Goal: Transaction & Acquisition: Obtain resource

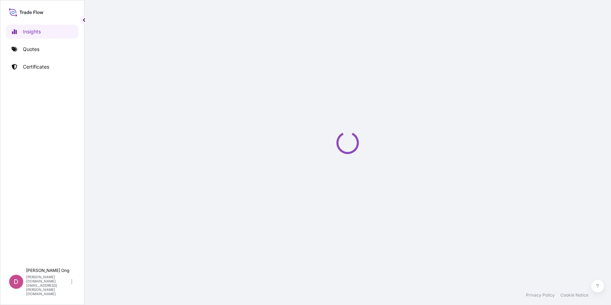
select select "2025"
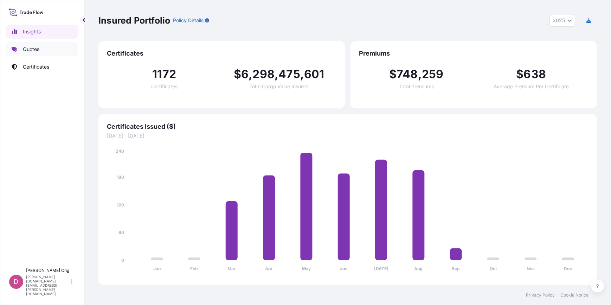
click at [24, 51] on p "Quotes" at bounding box center [31, 49] width 17 height 7
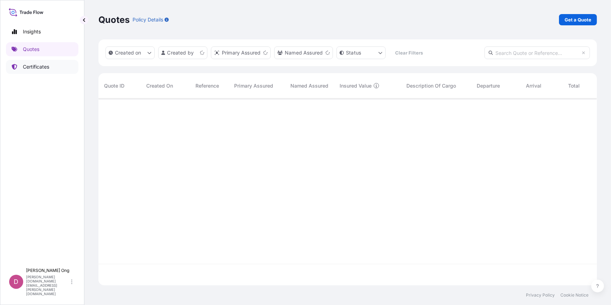
scroll to position [186, 494]
click at [586, 22] on p "Get a Quote" at bounding box center [578, 19] width 27 height 7
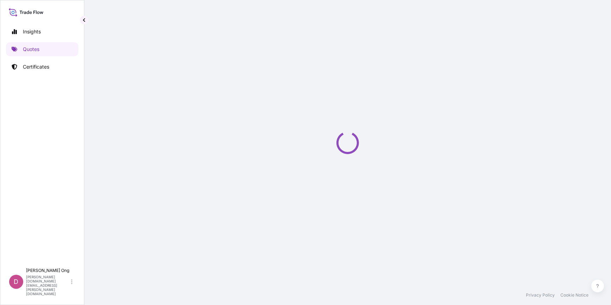
select select "Sea"
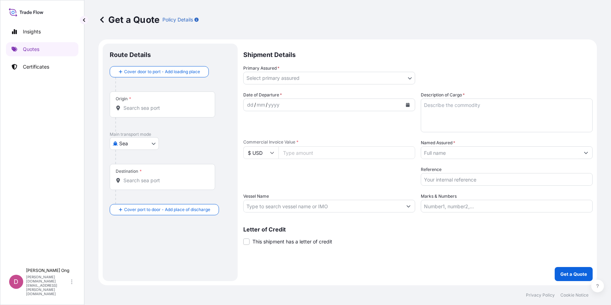
click at [416, 79] on div "Primary Assured * Select primary assured IXM SA CMOC Limited IXM Trading LLC IX…" at bounding box center [417, 75] width 349 height 20
click at [410, 78] on body "Insights Quotes Certificates D [PERSON_NAME] [PERSON_NAME][DOMAIN_NAME][EMAIL_A…" at bounding box center [305, 152] width 611 height 305
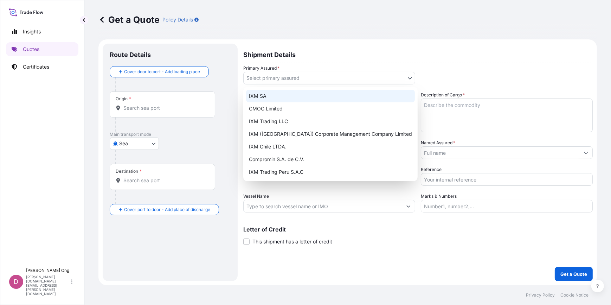
click at [328, 96] on div "IXM SA" at bounding box center [330, 96] width 169 height 13
select select "31846"
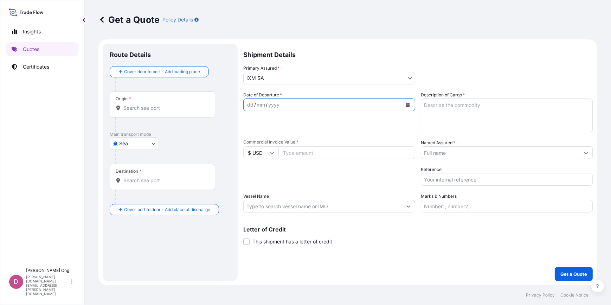
click at [409, 104] on icon "Calendar" at bounding box center [408, 105] width 4 height 4
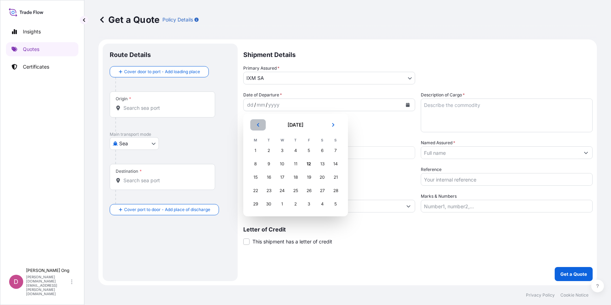
click at [261, 125] on button "Previous" at bounding box center [257, 124] width 15 height 11
click at [335, 204] on div "31" at bounding box center [335, 204] width 13 height 13
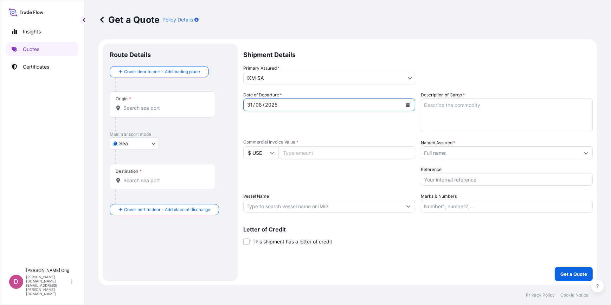
click at [163, 107] on input "Origin *" at bounding box center [164, 107] width 83 height 7
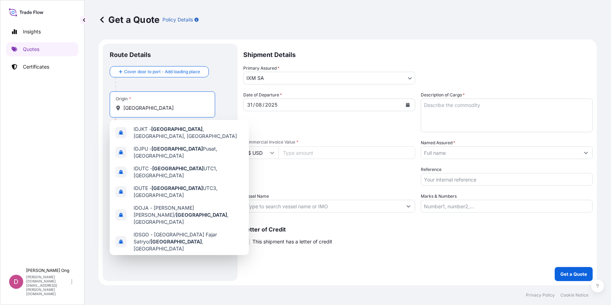
click at [163, 265] on span "Any port in this location" at bounding box center [186, 268] width 104 height 7
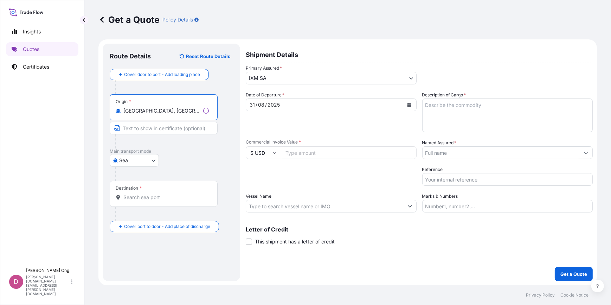
type input "[GEOGRAPHIC_DATA], [GEOGRAPHIC_DATA]"
click at [150, 125] on input "Text to appear on certificate" at bounding box center [164, 128] width 108 height 13
type input "[GEOGRAPHIC_DATA], [GEOGRAPHIC_DATA]"
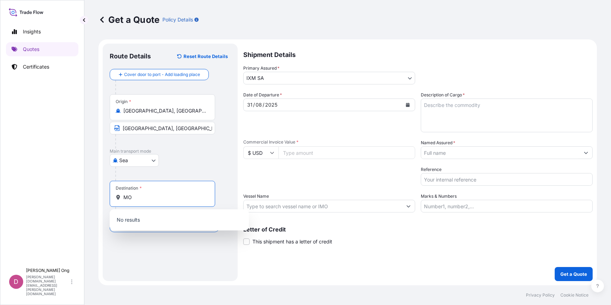
type input "M"
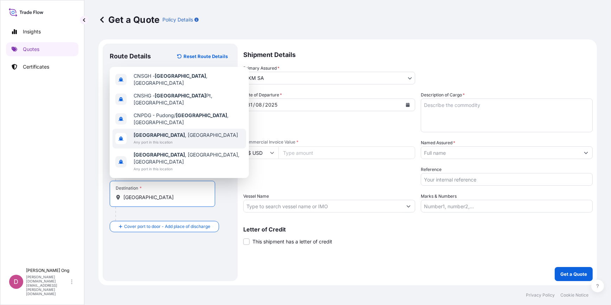
click at [160, 146] on span "Any port in this location" at bounding box center [186, 142] width 104 height 7
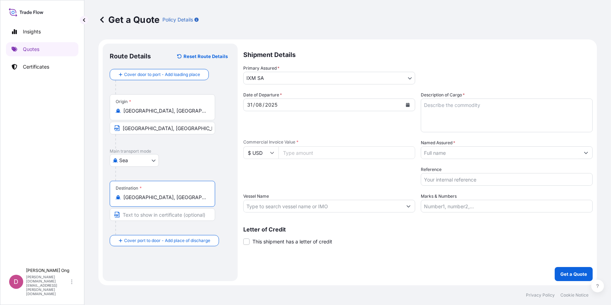
type input "[GEOGRAPHIC_DATA], [GEOGRAPHIC_DATA]"
click at [167, 214] on input "Text to appear on certificate" at bounding box center [162, 214] width 105 height 13
type input "[GEOGRAPHIC_DATA], [GEOGRAPHIC_DATA]"
click at [485, 236] on div "Letter of Credit This shipment has a letter of credit Letter of credit * Letter…" at bounding box center [417, 235] width 349 height 19
click at [471, 105] on textarea "Description of Cargo *" at bounding box center [507, 115] width 172 height 34
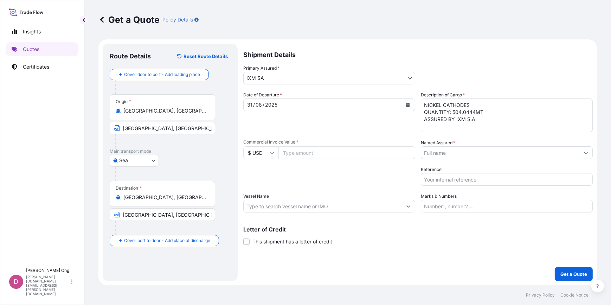
click at [517, 124] on textarea "NICKEL CATHODES QUANTITY: 504.0444MT ASSURED BY IXM S.A." at bounding box center [507, 115] width 172 height 34
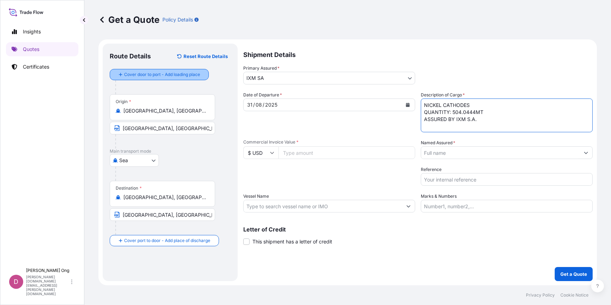
type textarea "NICKEL CATHODES QUANTITY: 504.0444MT ASSURED BY IXM S.A."
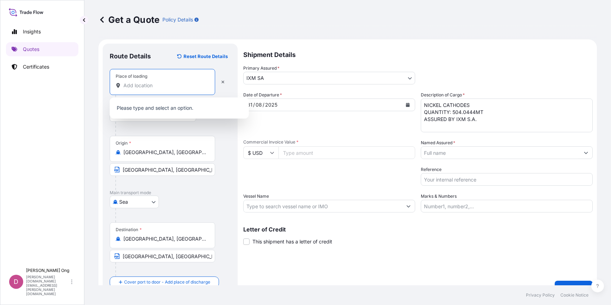
click at [202, 84] on input "Place of loading" at bounding box center [164, 85] width 83 height 7
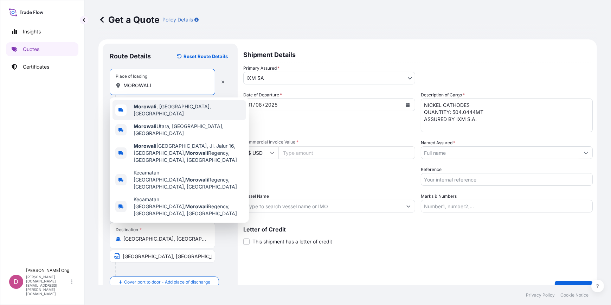
click at [199, 112] on div "Morowali , Central Sulawesi, Indonesia" at bounding box center [179, 110] width 134 height 20
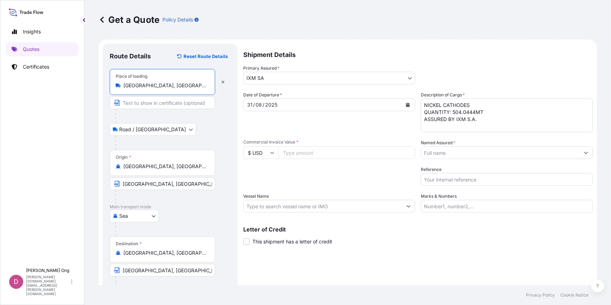
type input "[GEOGRAPHIC_DATA], [GEOGRAPHIC_DATA], [GEOGRAPHIC_DATA]"
click at [170, 104] on input "Text to appear on certificate" at bounding box center [164, 102] width 108 height 13
type input "MOROWALI"
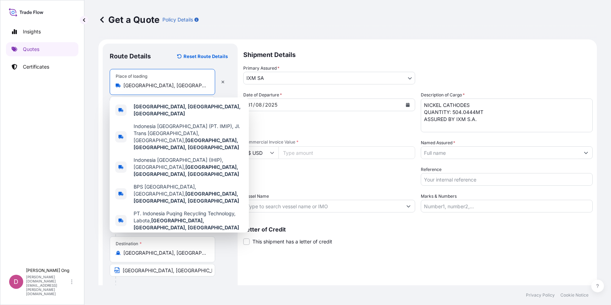
click at [161, 84] on input "[GEOGRAPHIC_DATA], [GEOGRAPHIC_DATA], [GEOGRAPHIC_DATA]" at bounding box center [164, 85] width 83 height 7
click at [524, 56] on p "Shipment Details" at bounding box center [417, 54] width 349 height 21
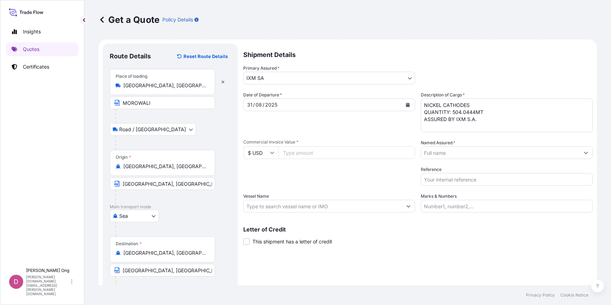
click at [170, 91] on div "Place of loading Morowali, Central Sulawesi, Indonesia" at bounding box center [162, 82] width 105 height 26
click at [170, 89] on input "[GEOGRAPHIC_DATA], [GEOGRAPHIC_DATA], [GEOGRAPHIC_DATA]" at bounding box center [164, 85] width 83 height 7
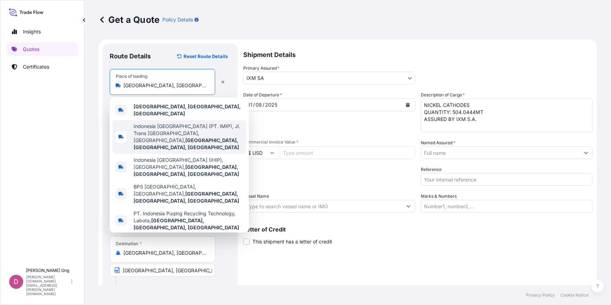
click at [392, 252] on div "Shipment Details Primary Assured * IXM SA IXM SA CMOC Limited IXM Trading LLC I…" at bounding box center [417, 176] width 349 height 265
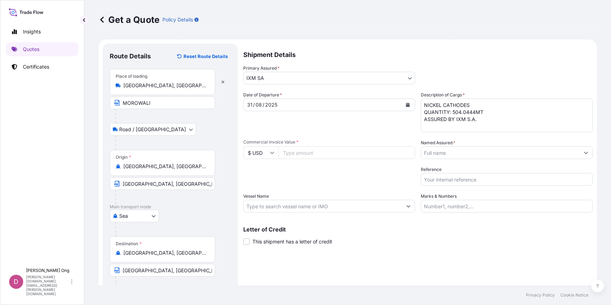
click at [304, 243] on span "This shipment has a letter of credit" at bounding box center [292, 241] width 80 height 7
click at [243, 238] on input "This shipment has a letter of credit" at bounding box center [243, 238] width 0 height 0
click at [509, 129] on textarea "NICKEL CATHODES QUANTITY: 504.0444MT ASSURED BY IXM S.A." at bounding box center [507, 115] width 172 height 34
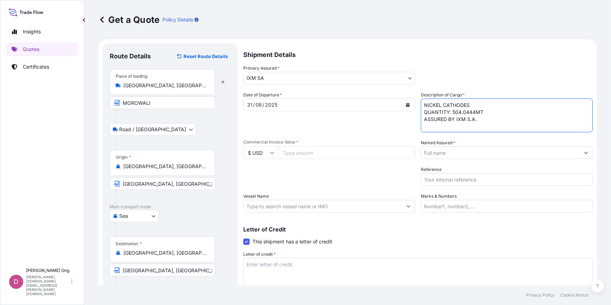
paste textarea "VESSEL VOYAGE NO.: 019N PRE-CARRIAGE VESSEL: H SEAL 2518"
drag, startPoint x: 513, startPoint y: 127, endPoint x: 480, endPoint y: 129, distance: 32.8
click at [480, 129] on textarea "NICKEL CATHODES QUANTITY: 504.0444MT ASSURED BY IXM S.A. VESSEL VOYAGE NO.: 019…" at bounding box center [507, 115] width 172 height 34
click at [489, 114] on textarea "NICKEL CATHODES QUANTITY: 504.0444MT ASSURED BY IXM S.A. VESSEL VOYAGE NO.: 019…" at bounding box center [507, 115] width 172 height 34
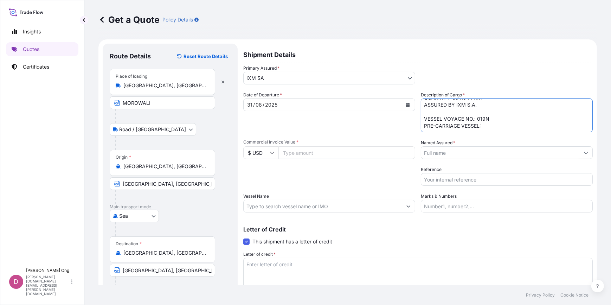
drag, startPoint x: 487, startPoint y: 118, endPoint x: 474, endPoint y: 118, distance: 12.3
click at [474, 118] on textarea "NICKEL CATHODES QUANTITY: 504.0444MT ASSURED BY IXM S.A. VESSEL VOYAGE NO.: 019…" at bounding box center [507, 115] width 172 height 34
type textarea "NICKEL CATHODES QUANTITY: 504.0444MT ASSURED BY IXM S.A. VESSEL VOYAGE NO.: PRE…"
click at [329, 150] on input "Commercial Invoice Value *" at bounding box center [346, 152] width 137 height 13
paste input "7623918.53"
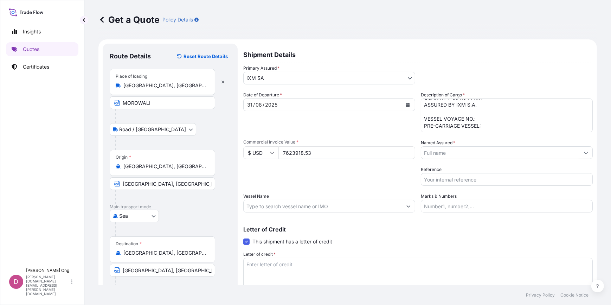
type input "7623918.53"
click at [497, 148] on input "Named Assured *" at bounding box center [500, 152] width 159 height 13
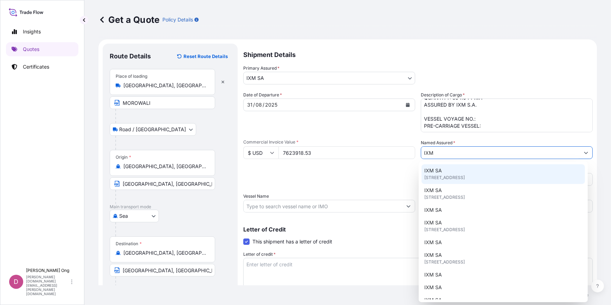
click at [442, 174] on span "[STREET_ADDRESS]" at bounding box center [444, 177] width 40 height 7
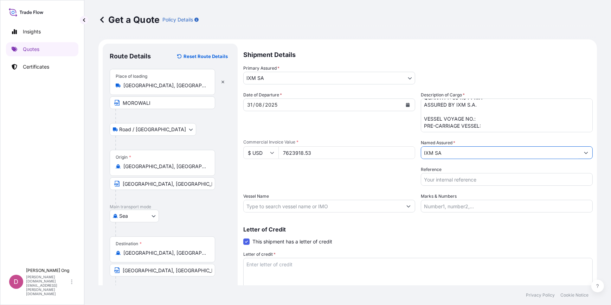
type input "IXM SA"
click at [310, 206] on input "Vessel Name" at bounding box center [323, 206] width 159 height 13
type input "s"
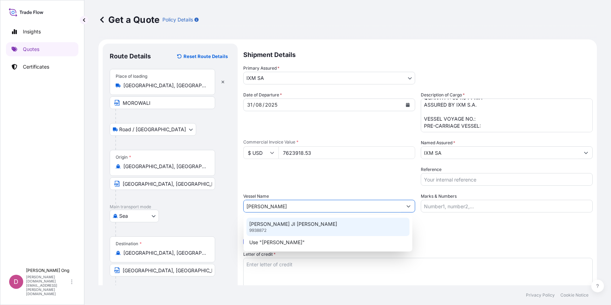
click at [292, 229] on div "ZHONG GU JI NAN 9938872" at bounding box center [327, 227] width 163 height 18
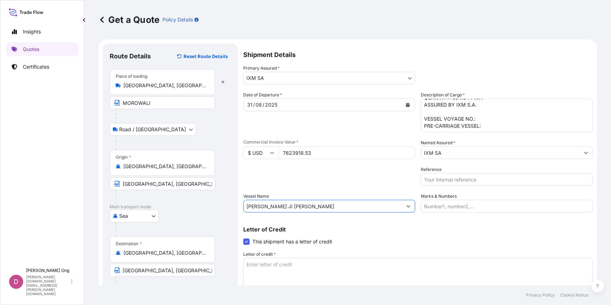
type input "[PERSON_NAME] JI [PERSON_NAME]"
click at [474, 180] on input "Reference" at bounding box center [507, 179] width 172 height 13
click at [476, 183] on input "Reference" at bounding box center [507, 179] width 172 height 13
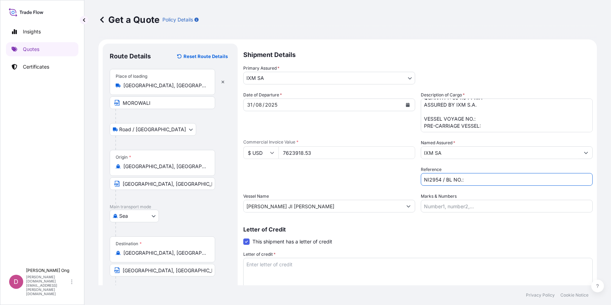
click at [504, 181] on input "NI2954 / BL NO.:" at bounding box center [507, 179] width 172 height 13
type input "NI2954 / BL NO.: COAU7261832800"
click at [511, 118] on textarea "NICKEL CATHODES QUANTITY: 504.0444MT ASSURED BY IXM S.A. VESSEL VOYAGE NO.: PRE…" at bounding box center [507, 115] width 172 height 34
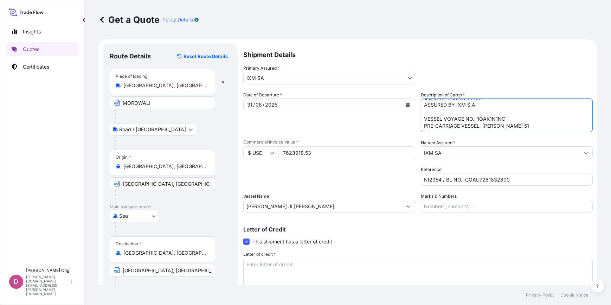
type textarea "NICKEL CATHODES QUANTITY: 504.0444MT ASSURED BY IXM S.A. VESSEL VOYAGE NO.: 1QA…"
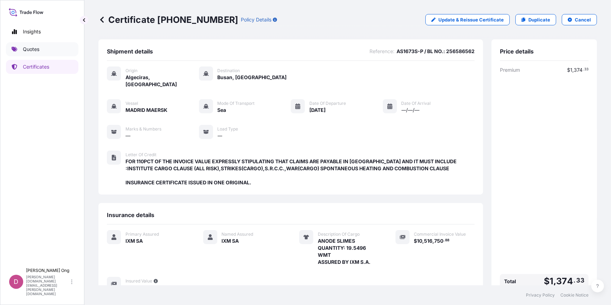
click at [43, 49] on link "Quotes" at bounding box center [42, 49] width 72 height 14
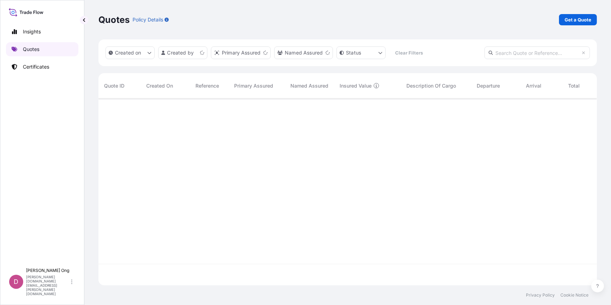
scroll to position [186, 494]
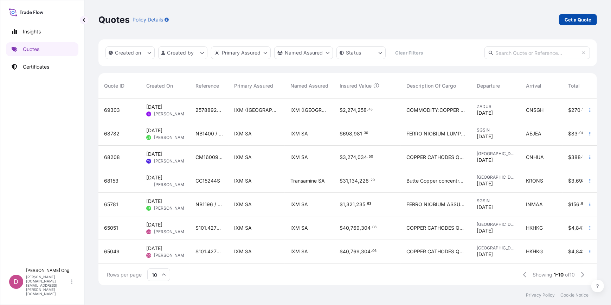
click at [578, 18] on p "Get a Quote" at bounding box center [578, 19] width 27 height 7
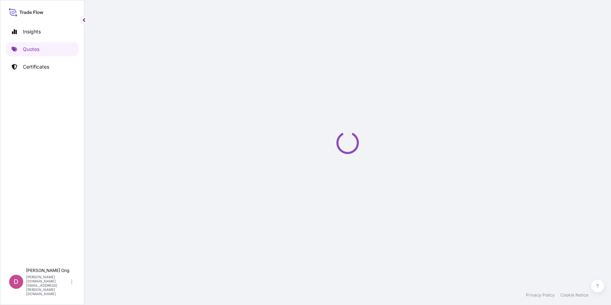
select select "Sea"
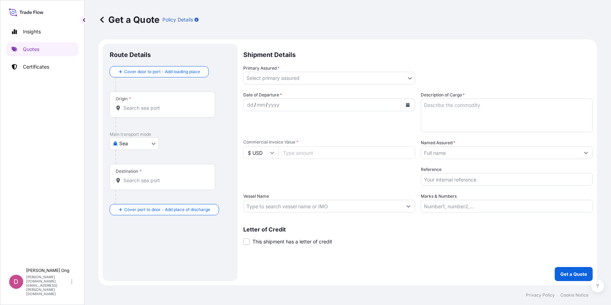
click at [403, 76] on body "Insights Quotes Certificates D [PERSON_NAME] [PERSON_NAME][DOMAIN_NAME][EMAIL_A…" at bounding box center [305, 152] width 611 height 305
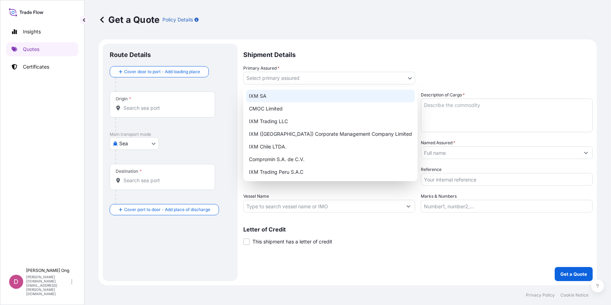
click at [311, 101] on div "IXM SA" at bounding box center [330, 96] width 169 height 13
select select "31846"
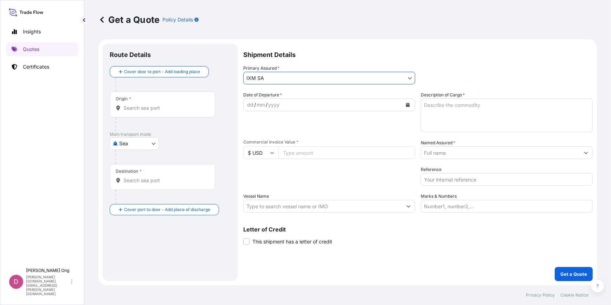
click at [187, 111] on input "Origin *" at bounding box center [164, 107] width 83 height 7
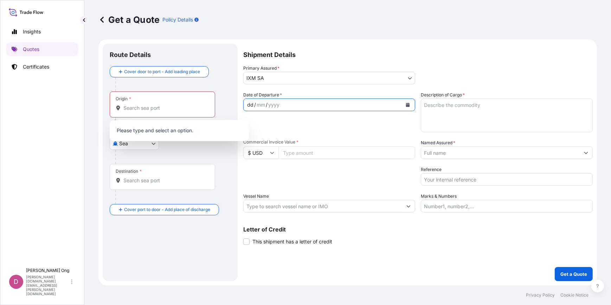
click at [321, 104] on div "dd / mm / yyyy" at bounding box center [323, 104] width 159 height 13
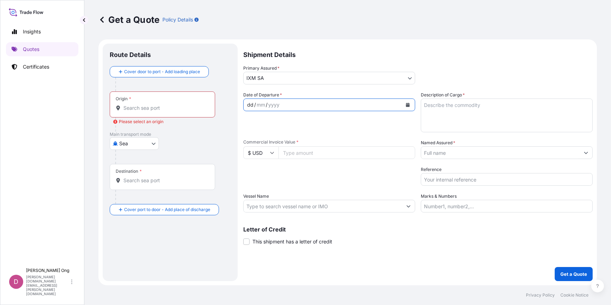
click at [417, 103] on div "Date of Departure * dd / mm / yyyy Cargo Category * Metals of every type and de…" at bounding box center [417, 151] width 349 height 121
click at [412, 108] on button "Calendar" at bounding box center [407, 104] width 11 height 11
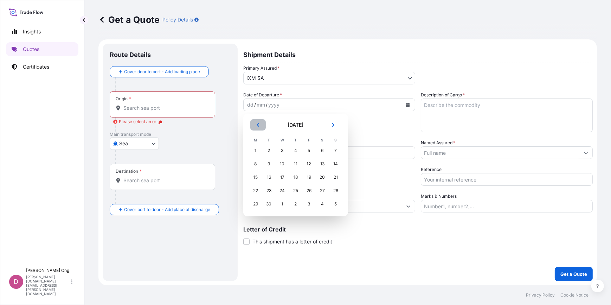
click at [256, 127] on button "Previous" at bounding box center [257, 124] width 15 height 11
click at [332, 203] on div "31" at bounding box center [335, 204] width 13 height 13
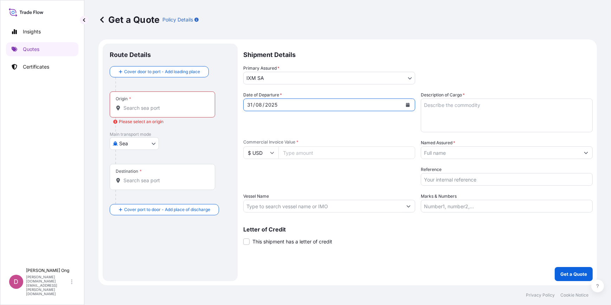
click at [180, 109] on input "Origin * Please select an origin" at bounding box center [164, 107] width 83 height 7
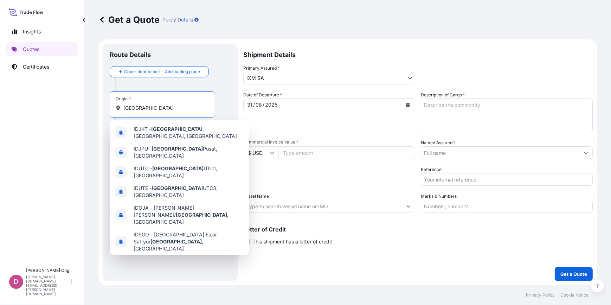
click at [158, 258] on span "[GEOGRAPHIC_DATA] , [GEOGRAPHIC_DATA]" at bounding box center [186, 261] width 104 height 7
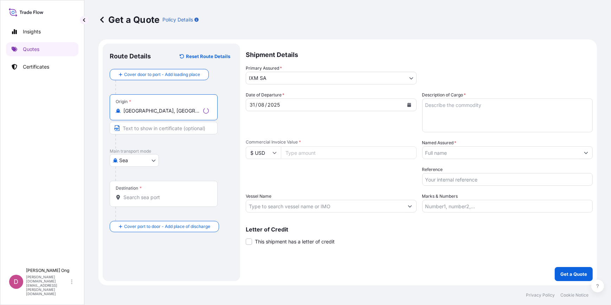
type input "[GEOGRAPHIC_DATA], [GEOGRAPHIC_DATA]"
drag, startPoint x: 149, startPoint y: 127, endPoint x: 152, endPoint y: 95, distance: 32.1
click at [149, 127] on input "Text to appear on certificate" at bounding box center [164, 128] width 108 height 13
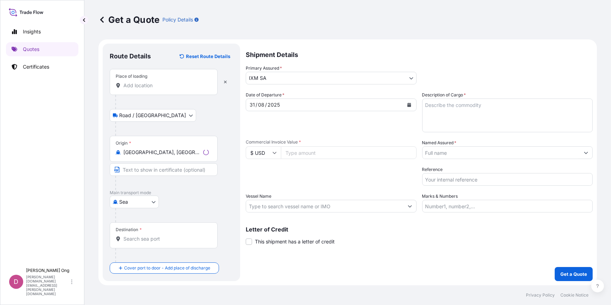
click at [160, 87] on input "Place of loading" at bounding box center [165, 85] width 85 height 7
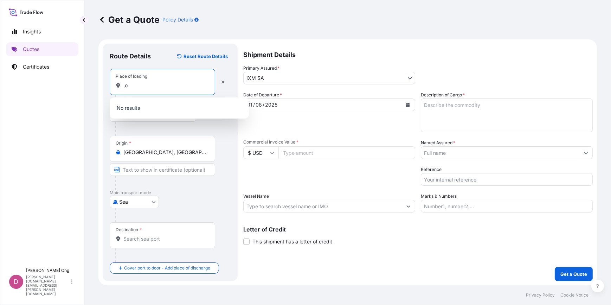
type input ","
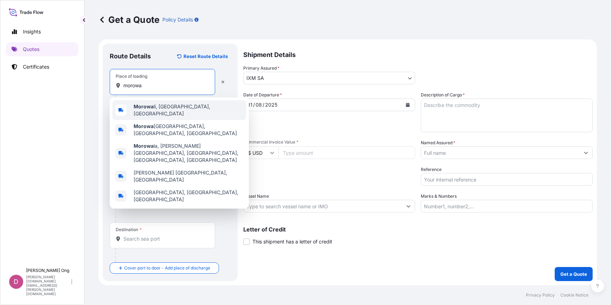
click at [178, 108] on span "Morowa li, [GEOGRAPHIC_DATA], [GEOGRAPHIC_DATA]" at bounding box center [189, 110] width 110 height 14
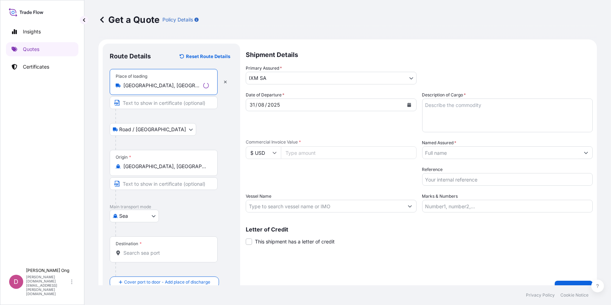
type input "[GEOGRAPHIC_DATA], [GEOGRAPHIC_DATA], [GEOGRAPHIC_DATA]"
click at [164, 101] on input "Text to appear on certificate" at bounding box center [164, 102] width 108 height 13
type input "[GEOGRAPHIC_DATA], [GEOGRAPHIC_DATA]"
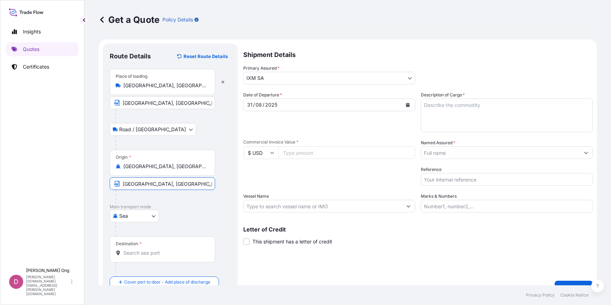
type input "[GEOGRAPHIC_DATA], [GEOGRAPHIC_DATA]"
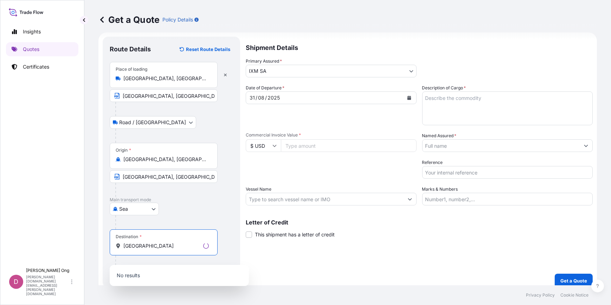
scroll to position [13, 0]
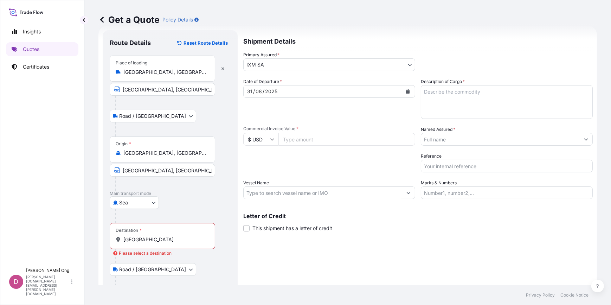
click at [168, 240] on input "[GEOGRAPHIC_DATA]" at bounding box center [164, 239] width 83 height 7
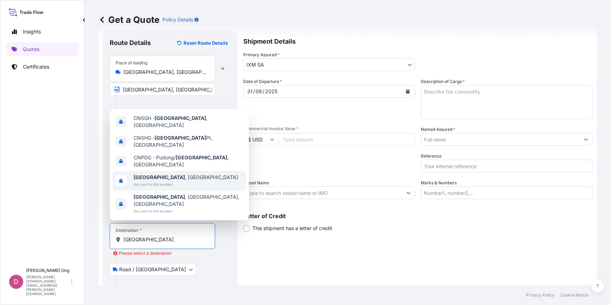
click at [176, 182] on div "[GEOGRAPHIC_DATA] , [GEOGRAPHIC_DATA] Any port in this location" at bounding box center [179, 181] width 134 height 20
type input "[GEOGRAPHIC_DATA], [GEOGRAPHIC_DATA]"
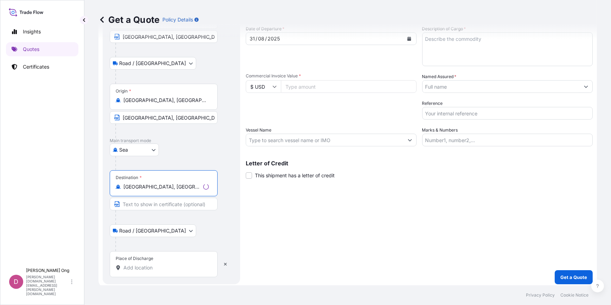
scroll to position [69, 0]
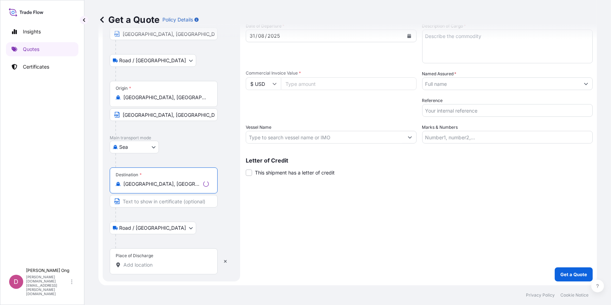
click at [172, 204] on input "Text to appear on certificate" at bounding box center [164, 201] width 108 height 13
type input "[GEOGRAPHIC_DATA], [GEOGRAPHIC_DATA]"
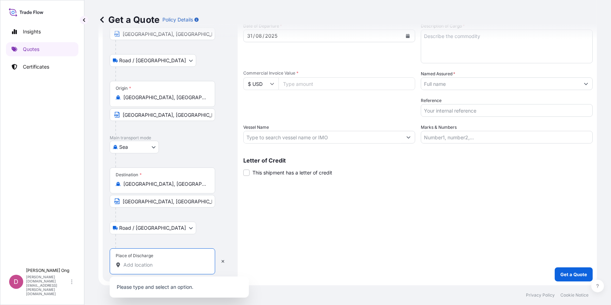
click at [151, 266] on input "Place of Discharge" at bounding box center [164, 264] width 83 height 7
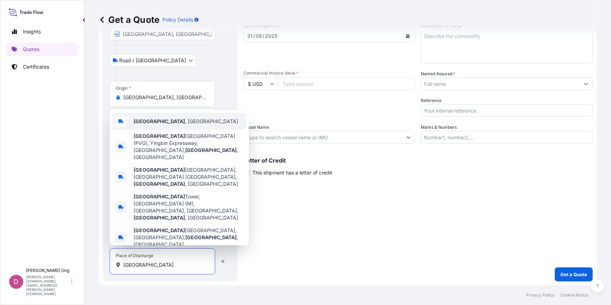
click at [192, 130] on div "[GEOGRAPHIC_DATA] , [GEOGRAPHIC_DATA]" at bounding box center [179, 121] width 134 height 17
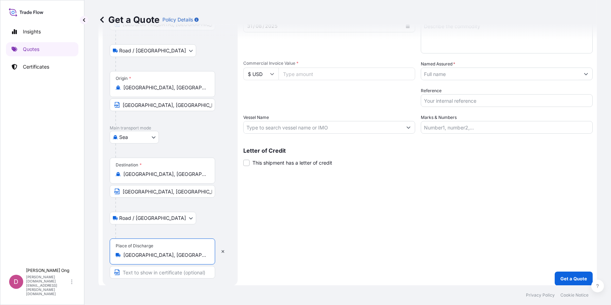
scroll to position [83, 0]
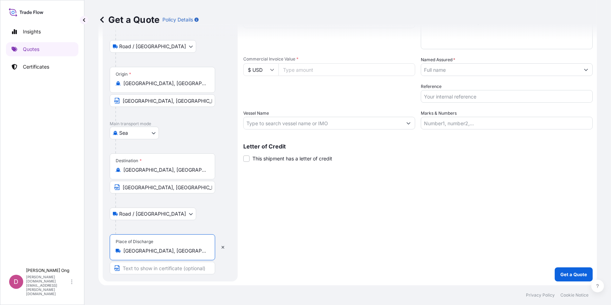
type input "[GEOGRAPHIC_DATA], [GEOGRAPHIC_DATA]"
click at [150, 269] on input "Text to appear on certificate" at bounding box center [162, 268] width 105 height 13
drag, startPoint x: 150, startPoint y: 269, endPoint x: 143, endPoint y: 262, distance: 9.9
click at [137, 266] on input "[GEOGRAPHIC_DATA]" at bounding box center [162, 268] width 105 height 13
type input "[GEOGRAPHIC_DATA]"
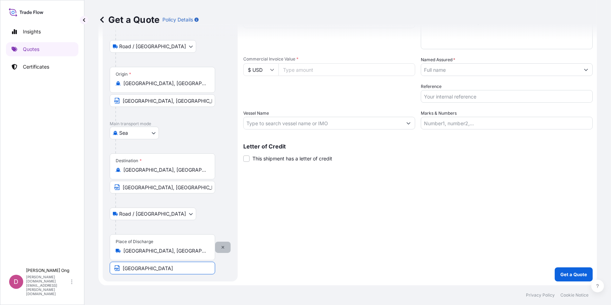
click at [222, 247] on icon "button" at bounding box center [222, 247] width 3 height 3
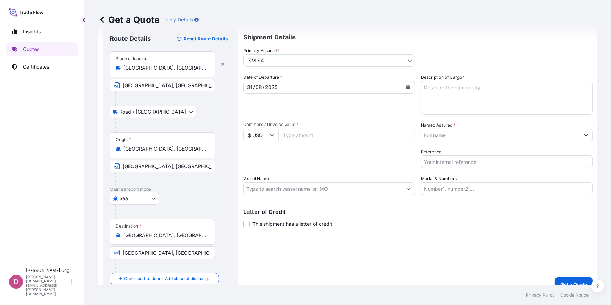
scroll to position [27, 0]
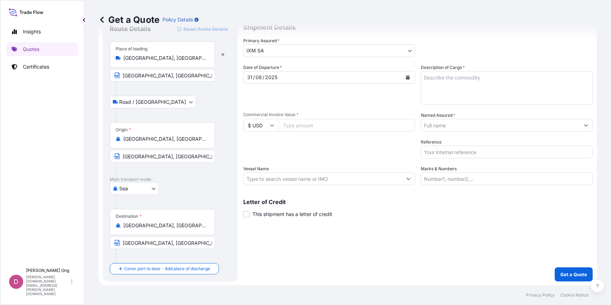
click at [479, 88] on textarea "Description of Cargo *" at bounding box center [507, 88] width 172 height 34
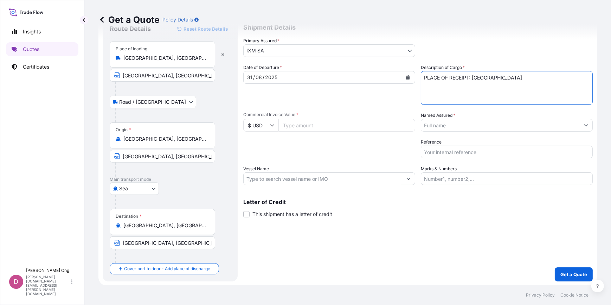
click at [455, 89] on textarea "PLACE OF RECEIPT: [GEOGRAPHIC_DATA]" at bounding box center [507, 88] width 172 height 34
type textarea "PLACE OF DELIVERY: [GEOGRAPHIC_DATA]"
click at [314, 123] on input "Commercial Invoice Value *" at bounding box center [346, 125] width 137 height 13
paste input "7623918.53"
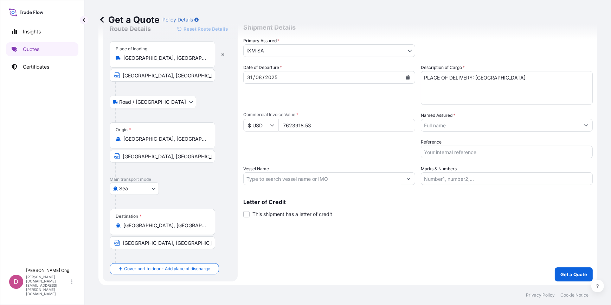
type input "7623918.53"
click at [380, 180] on input "Vessel Name" at bounding box center [323, 178] width 159 height 13
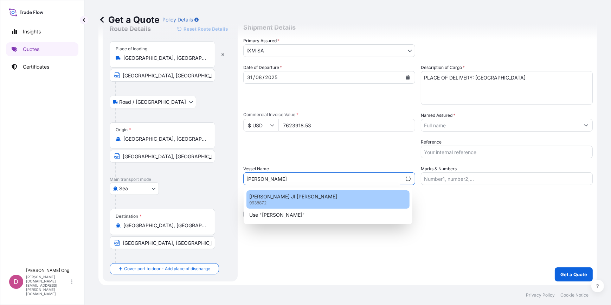
click at [315, 200] on div "ZHONG GU JI NAN 9938872" at bounding box center [327, 199] width 163 height 18
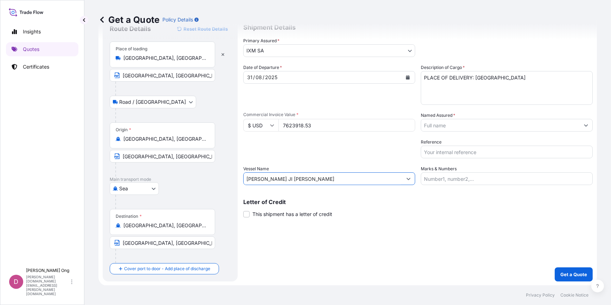
type input "[PERSON_NAME] JI [PERSON_NAME]"
click at [296, 214] on span "This shipment has a letter of credit" at bounding box center [292, 214] width 80 height 7
click at [243, 210] on input "This shipment has a letter of credit" at bounding box center [243, 210] width 0 height 0
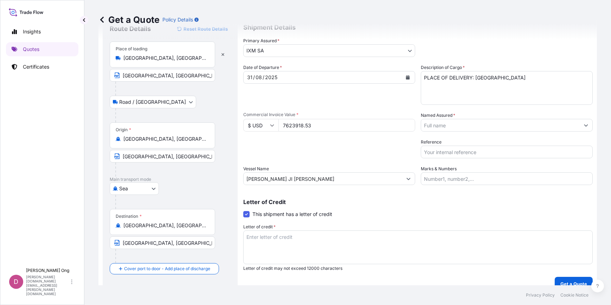
click at [296, 214] on span "This shipment has a letter of credit" at bounding box center [292, 214] width 80 height 7
click at [243, 210] on input "This shipment has a letter of credit" at bounding box center [243, 210] width 0 height 0
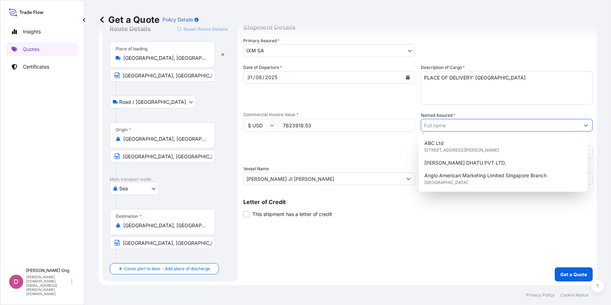
click at [482, 122] on input "Named Assured *" at bounding box center [500, 125] width 159 height 13
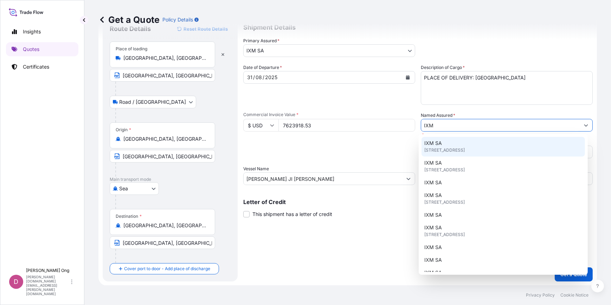
click at [445, 146] on div "IXM SA [STREET_ADDRESS]" at bounding box center [502, 147] width 163 height 20
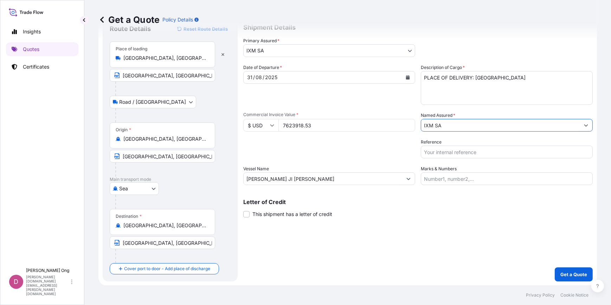
type input "IXM SA"
click at [492, 152] on input "Reference" at bounding box center [507, 152] width 172 height 13
click at [455, 152] on input "Reference" at bounding box center [507, 152] width 172 height 13
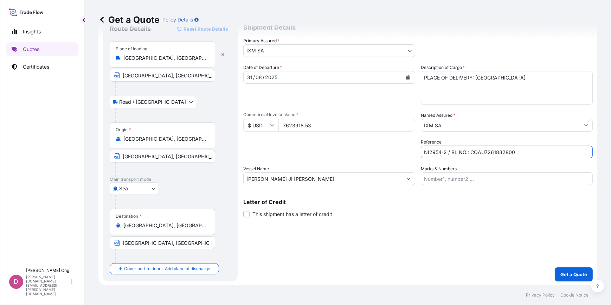
type input "NI2954-2 / BL NO.: COAU7261832800"
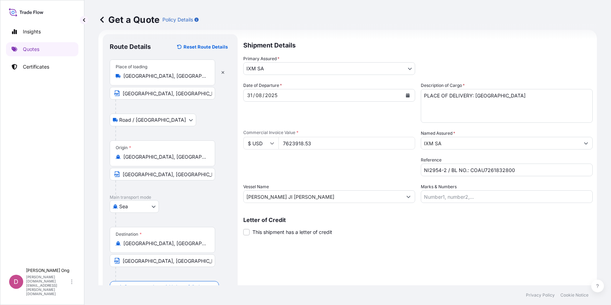
scroll to position [0, 0]
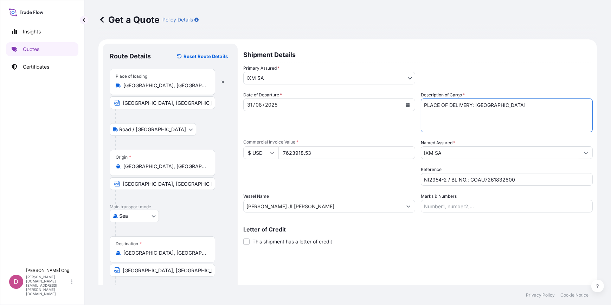
click at [470, 105] on textarea "PLACE OF DELIVERY: [GEOGRAPHIC_DATA]" at bounding box center [507, 115] width 172 height 34
click at [467, 103] on textarea "PLACE OF DELIVERY: [GEOGRAPHIC_DATA]" at bounding box center [507, 115] width 172 height 34
paste textarea "NICKEL CATHODES ASSURED BY IXM S.A."
click at [478, 105] on textarea "NICKEL CATHODES ASSURED BY IXM S.A. PLACE OF DELIVERY: [GEOGRAPHIC_DATA]" at bounding box center [507, 115] width 172 height 34
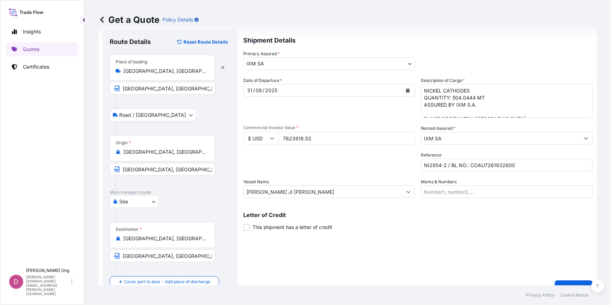
scroll to position [27, 0]
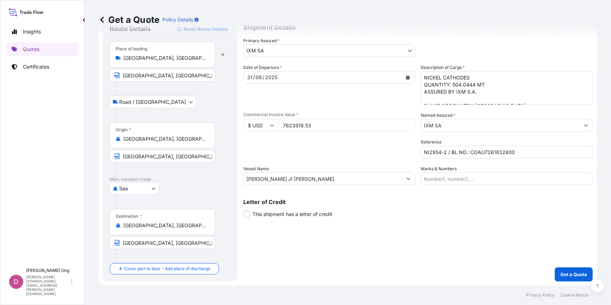
click at [496, 92] on textarea "NICKEL CATHODES QUANTITY: 504.0444 MT ASSURED BY IXM S.A. PLACE OF DELIVERY: [G…" at bounding box center [507, 88] width 172 height 34
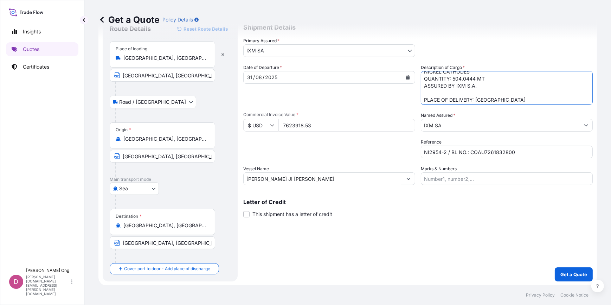
scroll to position [7, 0]
click at [509, 96] on textarea "NICKEL CATHODES QUANTITY: 504.0444 MT ASSURED BY IXM S.A. PLACE OF DELIVERY: [G…" at bounding box center [507, 88] width 172 height 34
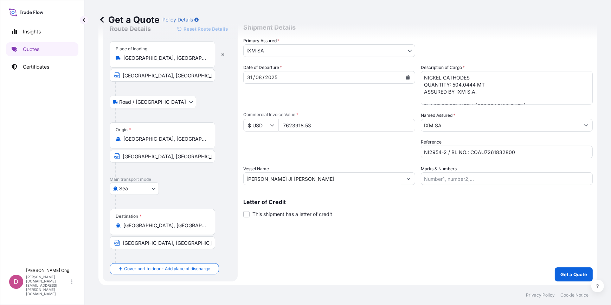
click at [485, 93] on textarea "NICKEL CATHODES QUANTITY: 504.0444 MT ASSURED BY IXM S.A. PLACE OF DELIVERY: [G…" at bounding box center [507, 88] width 172 height 34
paste textarea "FOR 110 PCT OF INVOICE VALUE WITH CLAIMS PAYABLE IN THE DESTINATION COUNTRY IN …"
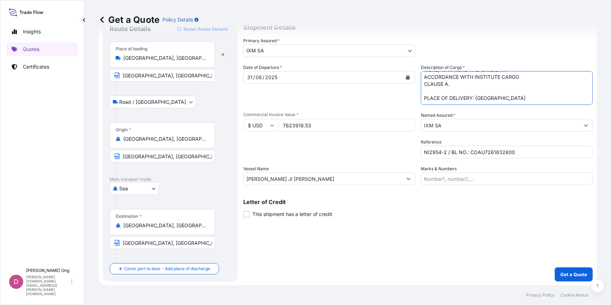
scroll to position [71, 0]
click at [457, 96] on textarea "NICKEL CATHODES QUANTITY: 504.0444 MT ASSURED BY IXM S.A. FOR 110 PCT OF INVOIC…" at bounding box center [507, 88] width 172 height 34
click at [438, 98] on textarea "NICKEL CATHODES QUANTITY: 504.0444 MT ASSURED BY IXM S.A. FOR 110 PCT OF INVOIC…" at bounding box center [507, 88] width 172 height 34
paste textarea "CERTIFICATE OF INSURANCE ISSUED IN ONE ORIGINAL. VESSEL VOYAGE NO.: 019N PRE-CA…"
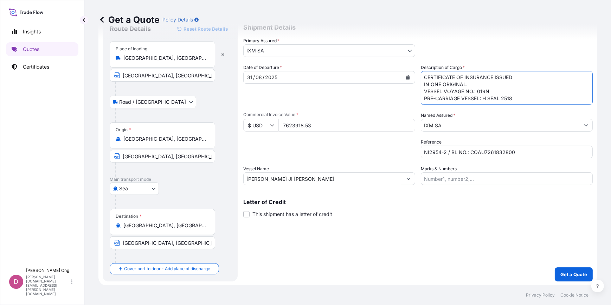
drag, startPoint x: 517, startPoint y: 99, endPoint x: 481, endPoint y: 103, distance: 35.6
click at [481, 103] on textarea "NICKEL CATHODES QUANTITY: 504.0444 MT ASSURED BY IXM S.A. FOR 110 PCT OF INVOIC…" at bounding box center [507, 88] width 172 height 34
click at [481, 81] on textarea "NICKEL CATHODES QUANTITY: 504.0444 MT ASSURED BY IXM S.A. FOR 110 PCT OF INVOIC…" at bounding box center [507, 88] width 172 height 34
click at [516, 80] on textarea "NICKEL CATHODES QUANTITY: 504.0444 MT ASSURED BY IXM S.A. FOR 110 PCT OF INVOIC…" at bounding box center [507, 88] width 172 height 34
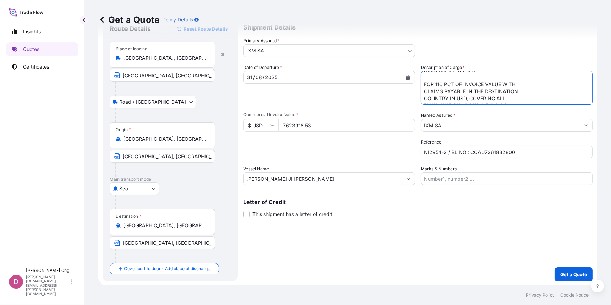
scroll to position [21, 0]
click at [521, 84] on textarea "NICKEL CATHODES QUANTITY: 504.0444 MT ASSURED BY IXM S.A. FOR 110 PCT OF INVOIC…" at bounding box center [507, 88] width 172 height 34
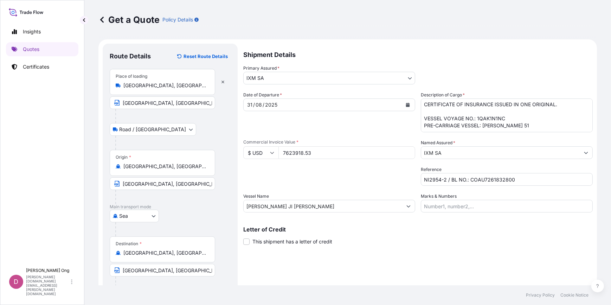
scroll to position [78, 0]
click at [516, 120] on textarea "NICKEL CATHODES QUANTITY: 504.0444 MT ASSURED BY IXM S.A. FOR 110 PCT OF INVOIC…" at bounding box center [507, 115] width 172 height 34
click at [524, 128] on textarea "NICKEL CATHODES QUANTITY: 504.0444 MT ASSURED BY IXM S.A. FOR 110 PCT OF INVOIC…" at bounding box center [507, 115] width 172 height 34
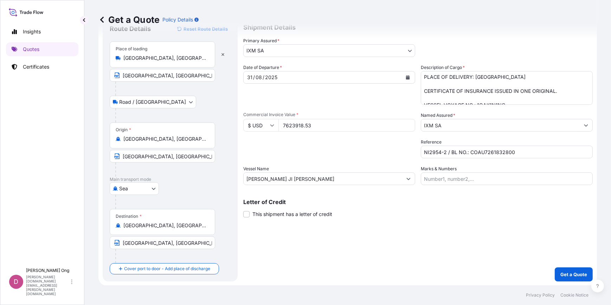
scroll to position [46, 0]
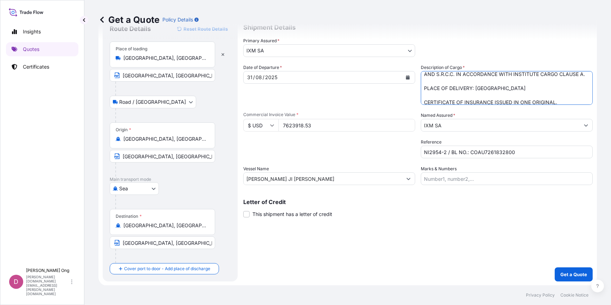
drag, startPoint x: 522, startPoint y: 95, endPoint x: 509, endPoint y: 95, distance: 13.0
click at [509, 95] on textarea "NICKEL CATHODES QUANTITY: 504.0444 MT ASSURED BY IXM S.A. FOR 110 PCT OF INVOIC…" at bounding box center [507, 88] width 172 height 34
drag, startPoint x: 514, startPoint y: 94, endPoint x: 416, endPoint y: 95, distance: 98.4
click at [416, 95] on div "Date of Departure * [DATE] Cargo Category * Metals of every type and descriptio…" at bounding box center [417, 124] width 349 height 121
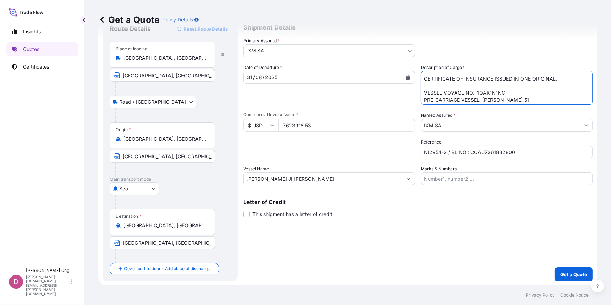
scroll to position [64, 0]
click at [526, 98] on textarea "NICKEL CATHODES QUANTITY: 504.0444 MT ASSURED BY IXM S.A. FOR 110 PCT OF INVOIC…" at bounding box center [507, 88] width 172 height 34
paste textarea "PLACE OF DELIVERY: [GEOGRAPHIC_DATA]"
type textarea "NICKEL CATHODES QUANTITY: 504.0444 MT ASSURED BY IXM S.A. FOR 110 PCT OF INVOIC…"
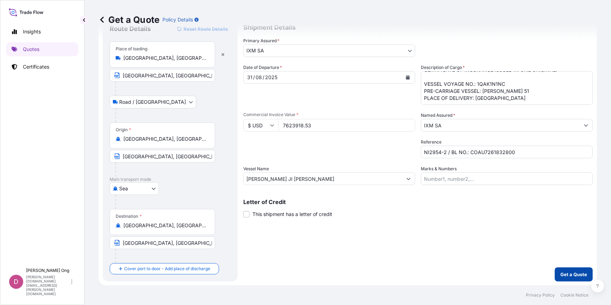
click at [560, 273] on p "Get a Quote" at bounding box center [573, 274] width 27 height 7
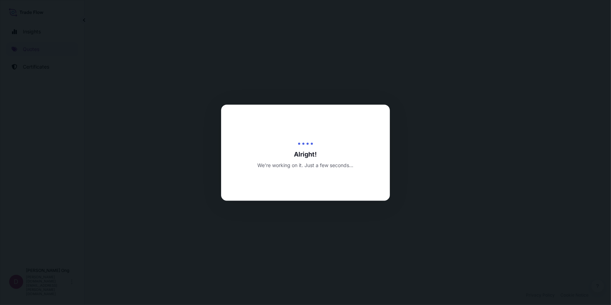
select select "Road / [GEOGRAPHIC_DATA]"
select select "Sea"
select select "31846"
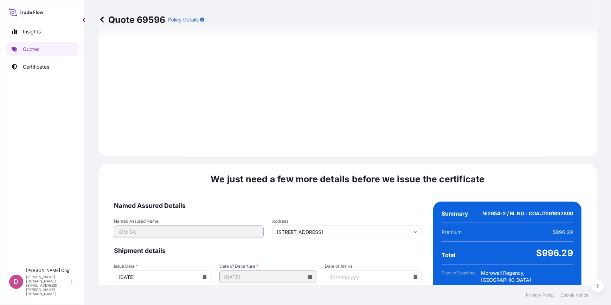
scroll to position [841, 0]
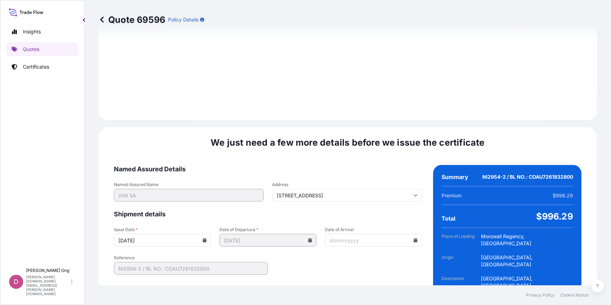
click at [210, 234] on input "[DATE]" at bounding box center [162, 240] width 97 height 13
click at [203, 238] on icon at bounding box center [205, 240] width 4 height 4
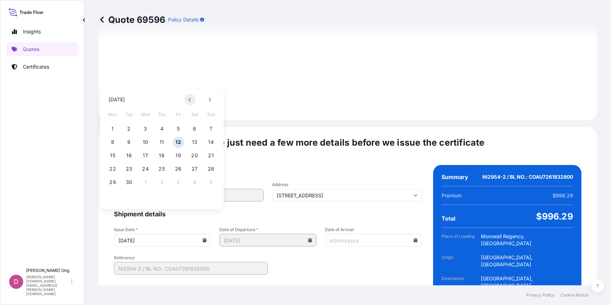
click at [187, 101] on button at bounding box center [190, 99] width 11 height 11
click at [212, 182] on button "31" at bounding box center [210, 181] width 11 height 11
type input "[DATE]"
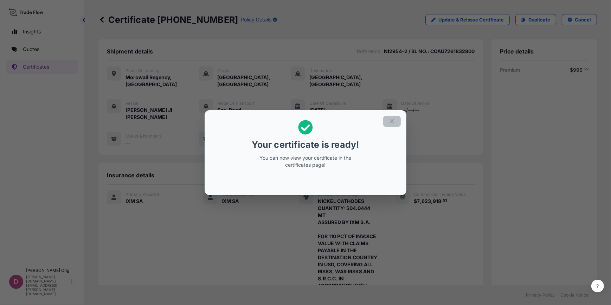
click at [394, 121] on icon "button" at bounding box center [392, 121] width 6 height 6
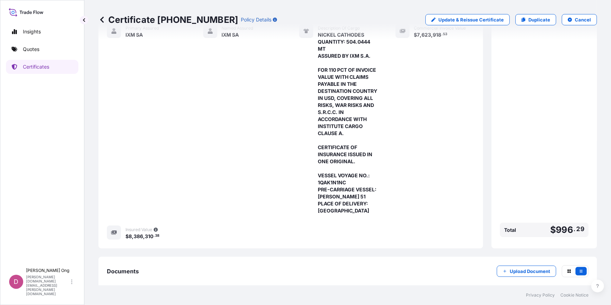
scroll to position [196, 0]
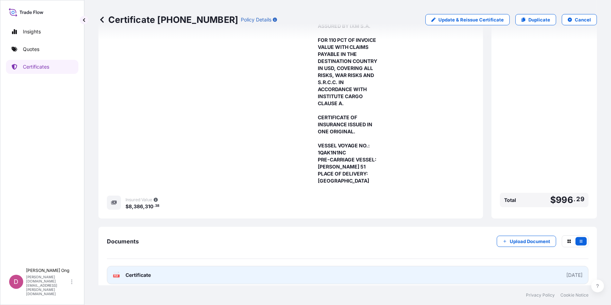
click at [217, 268] on link "PDF Certificate [DATE]" at bounding box center [348, 275] width 482 height 18
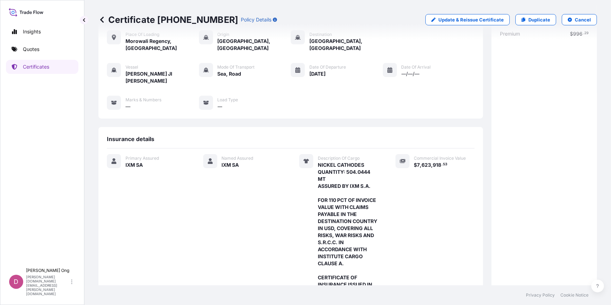
scroll to position [0, 0]
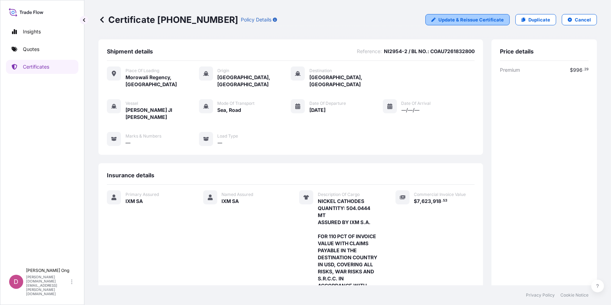
click at [483, 19] on p "Update & Reissue Certificate" at bounding box center [470, 19] width 65 height 7
select select "Road / [GEOGRAPHIC_DATA]"
select select "Sea"
select select "31846"
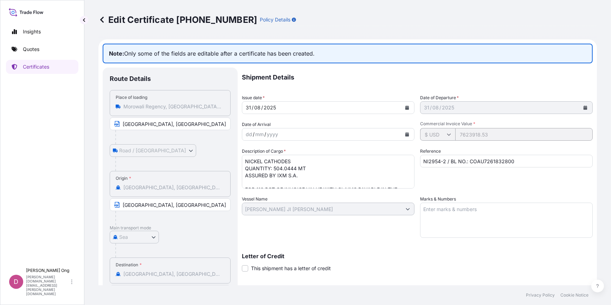
click at [178, 206] on input "[GEOGRAPHIC_DATA], [GEOGRAPHIC_DATA]" at bounding box center [170, 204] width 121 height 13
